Goal: Navigation & Orientation: Find specific page/section

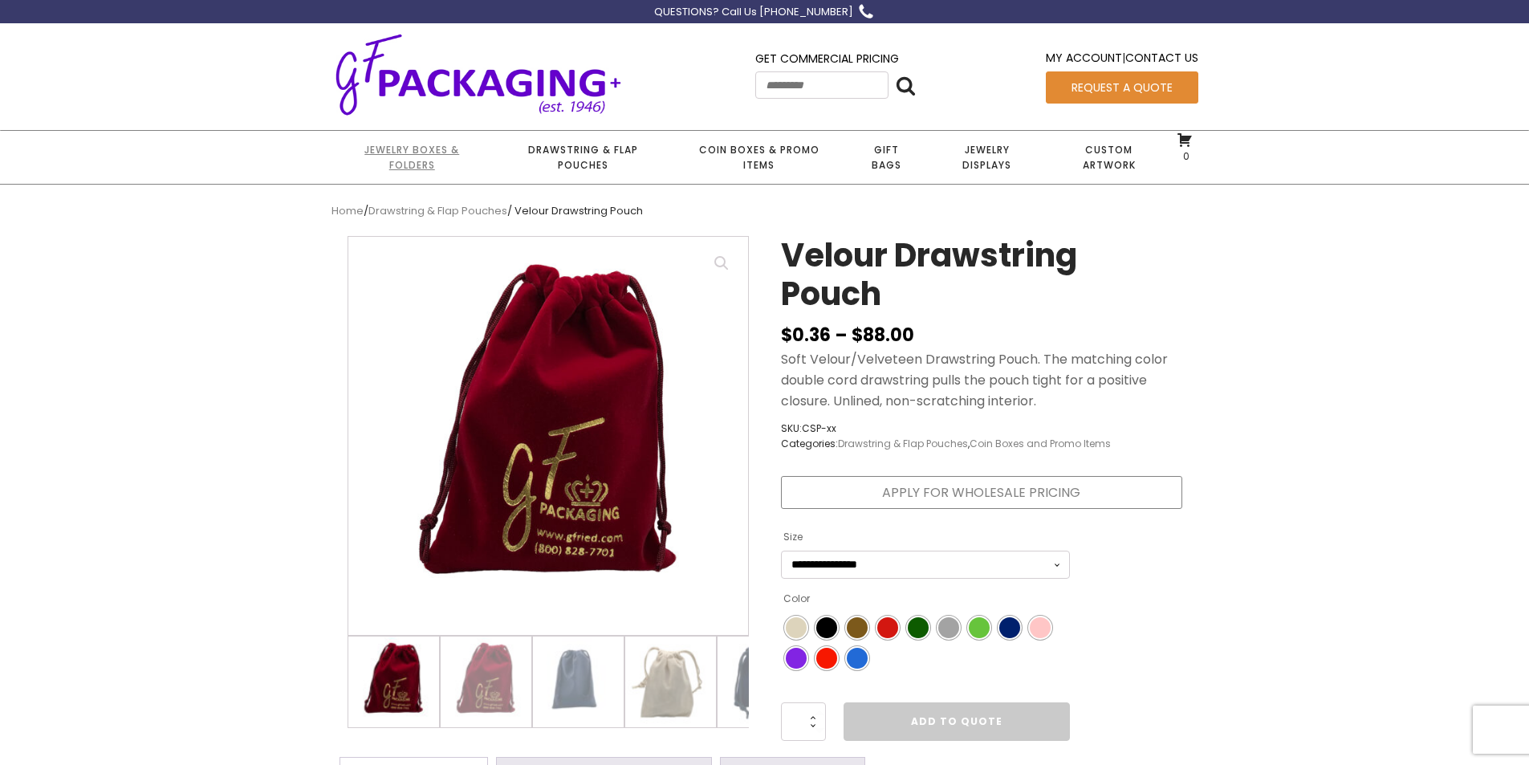
click at [433, 161] on link "Jewelry Boxes & Folders" at bounding box center [411, 157] width 161 height 53
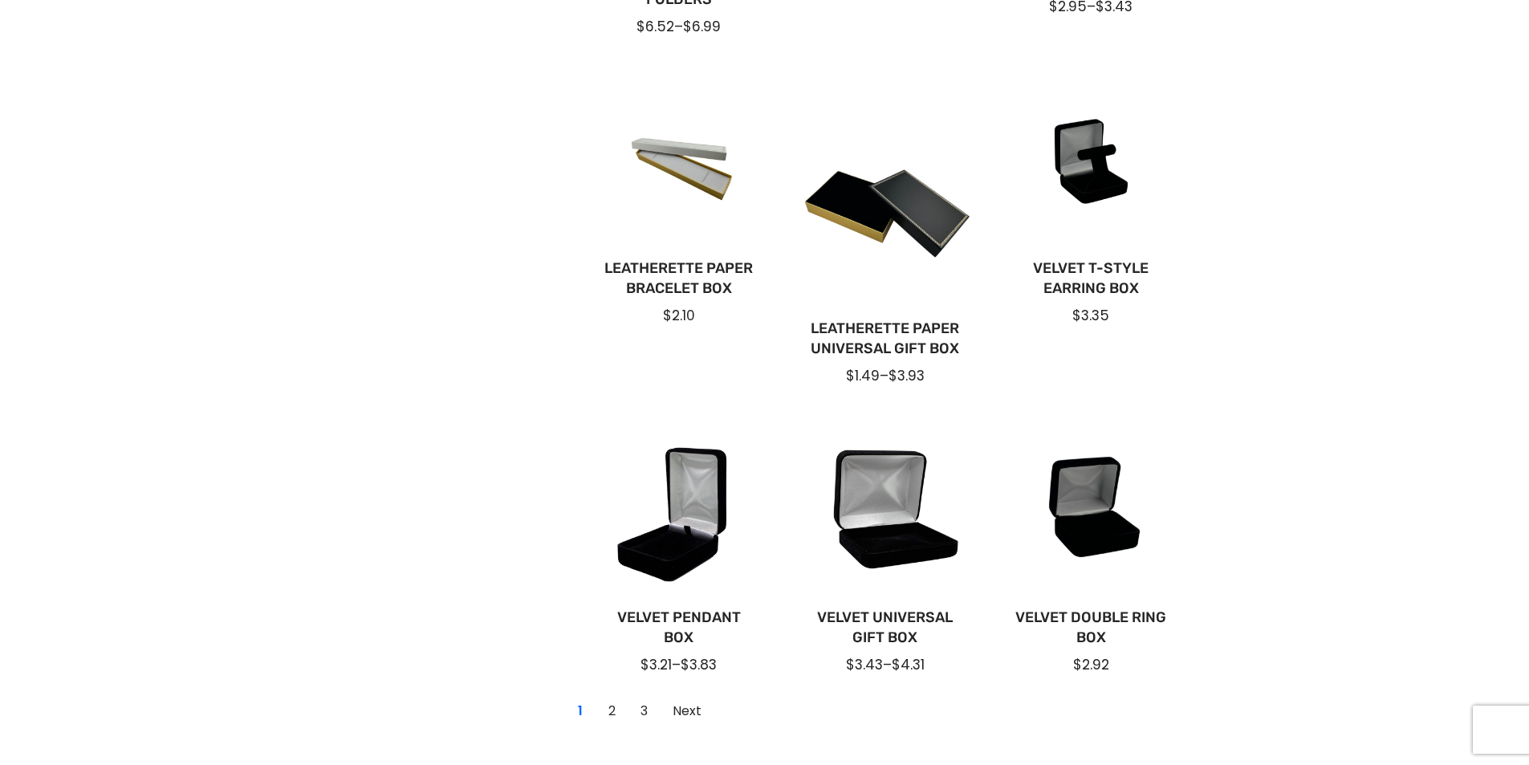
scroll to position [1043, 0]
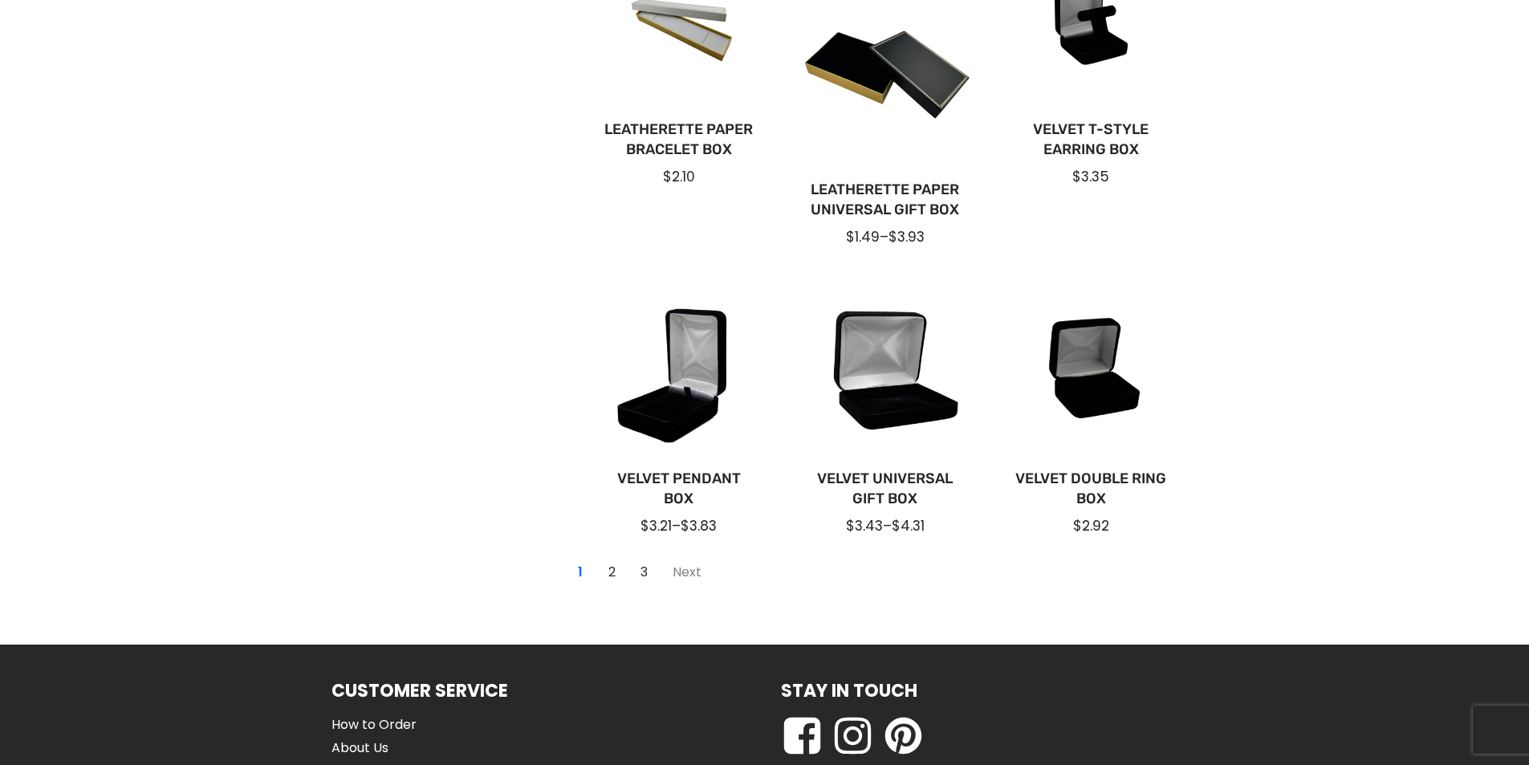
click at [678, 572] on link "Next" at bounding box center [687, 572] width 47 height 26
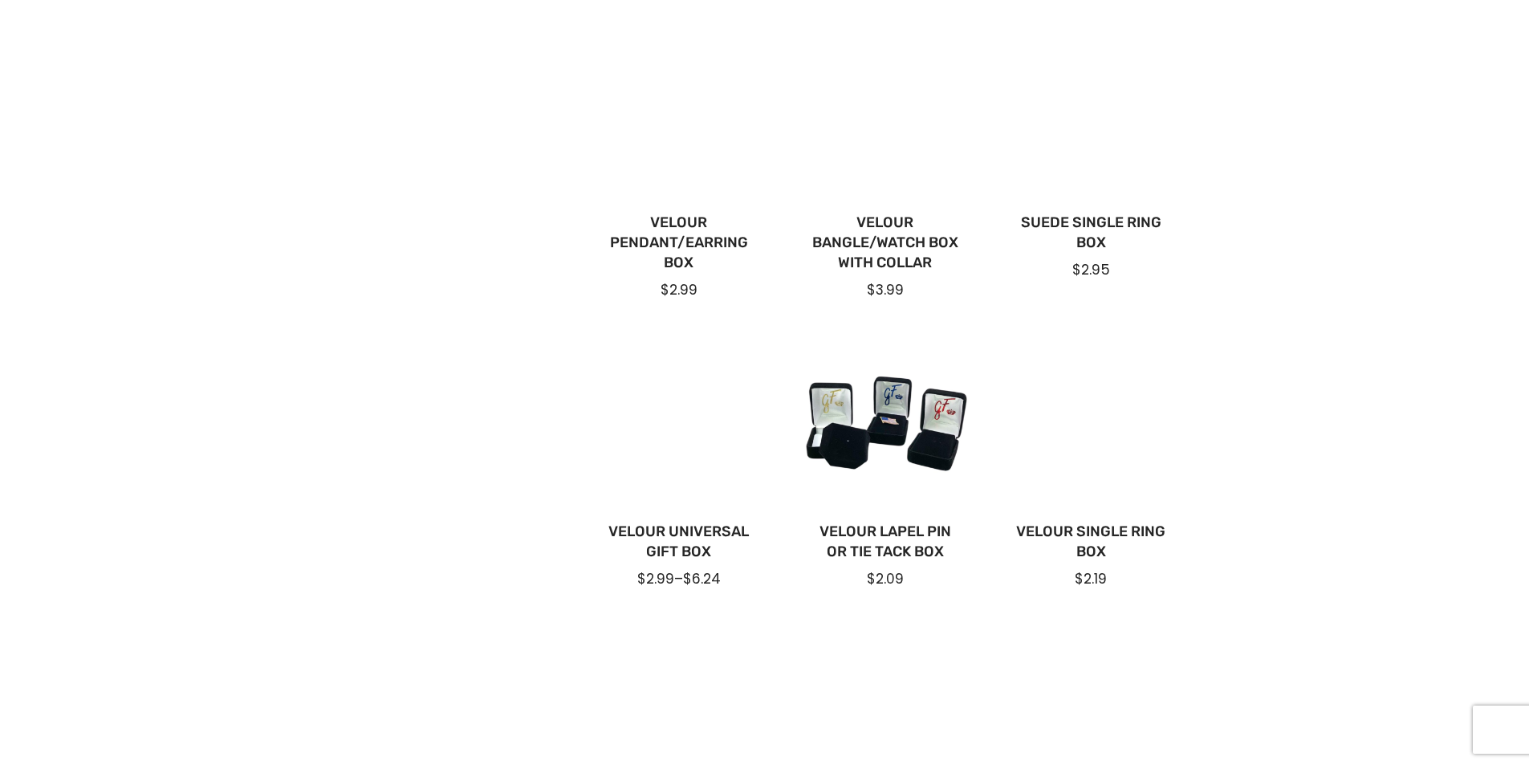
scroll to position [562, 0]
